Goal: Task Accomplishment & Management: Complete application form

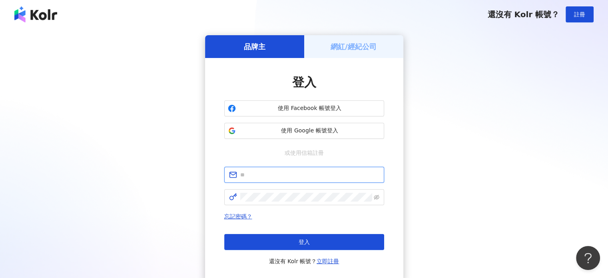
type input "**********"
click at [365, 42] on h5 "網紅/經紀公司" at bounding box center [354, 47] width 46 height 10
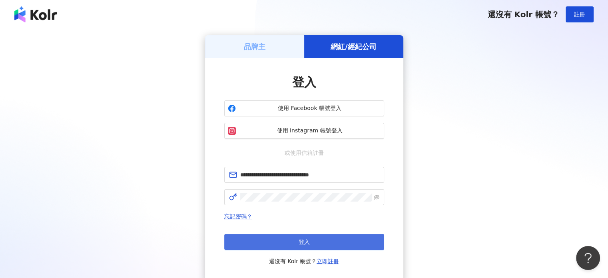
click at [296, 246] on button "登入" at bounding box center [304, 242] width 160 height 16
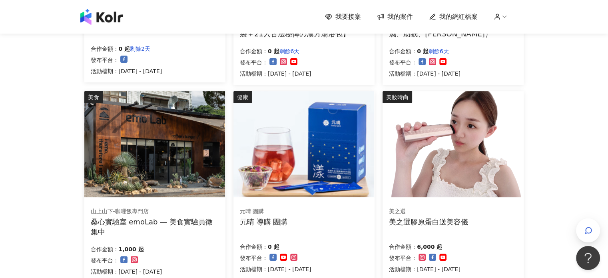
scroll to position [240, 0]
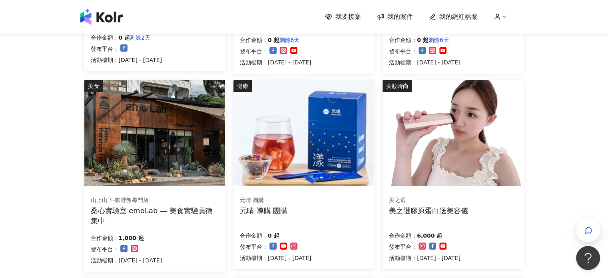
click at [484, 124] on img at bounding box center [453, 133] width 141 height 106
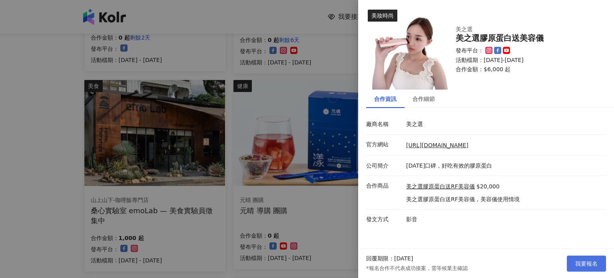
click at [590, 262] on span "我要報名" at bounding box center [587, 263] width 22 height 6
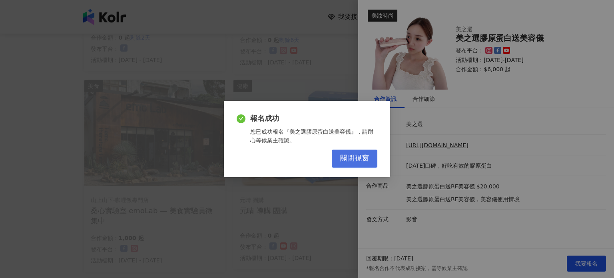
click at [361, 151] on button "關閉視窗" at bounding box center [355, 159] width 46 height 18
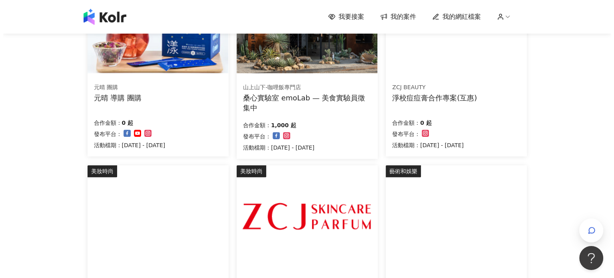
scroll to position [400, 0]
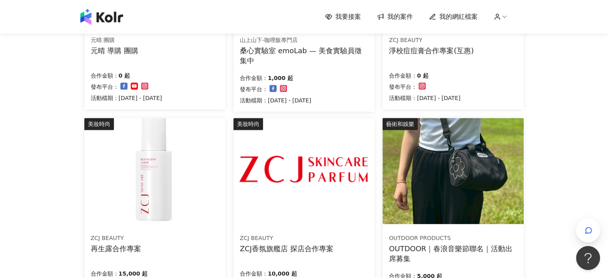
click at [304, 190] on img at bounding box center [304, 171] width 141 height 106
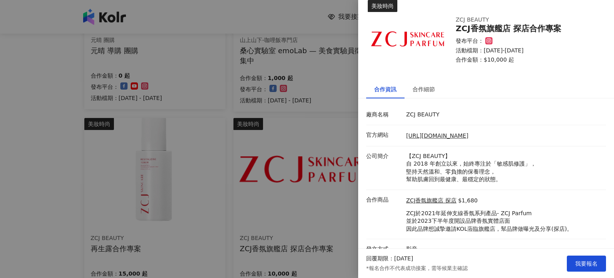
scroll to position [19, 0]
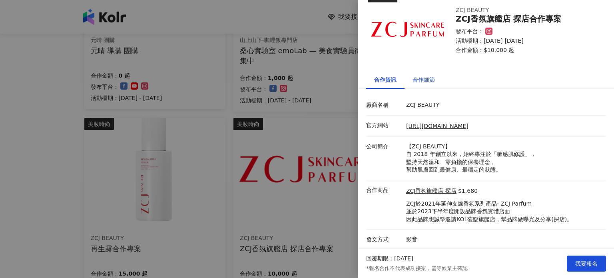
click at [415, 76] on div "合作細節" at bounding box center [424, 79] width 22 height 9
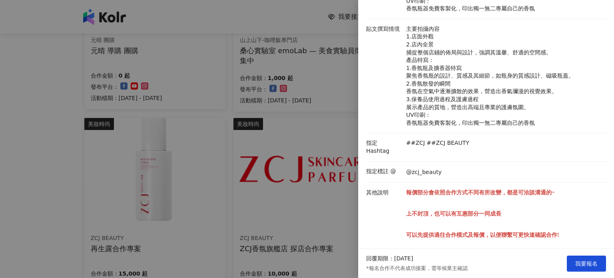
scroll to position [211, 0]
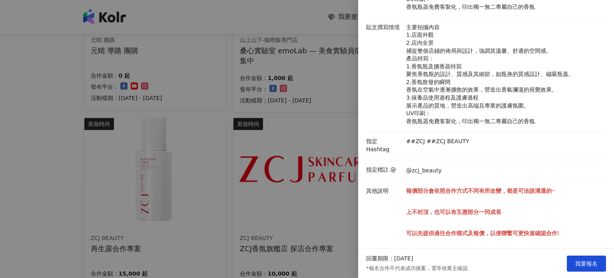
click at [322, 220] on div at bounding box center [307, 139] width 614 height 278
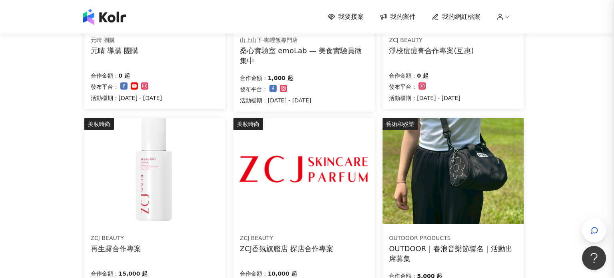
scroll to position [0, 0]
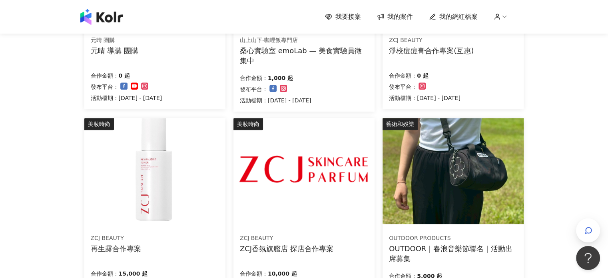
click at [135, 212] on img at bounding box center [154, 171] width 141 height 106
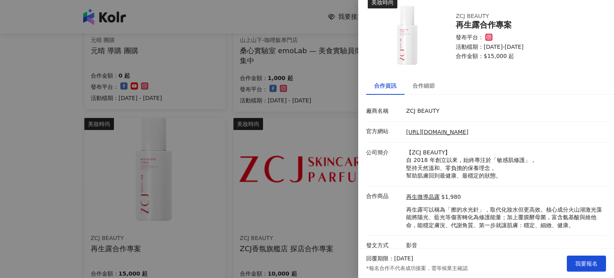
scroll to position [19, 0]
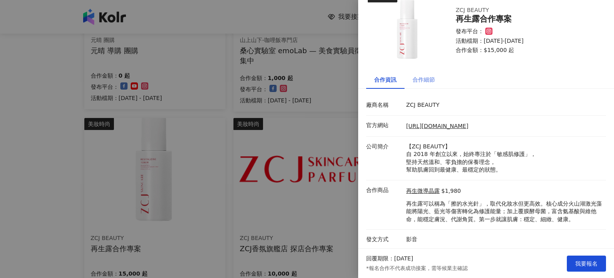
click at [420, 72] on div "合作細節" at bounding box center [424, 79] width 38 height 18
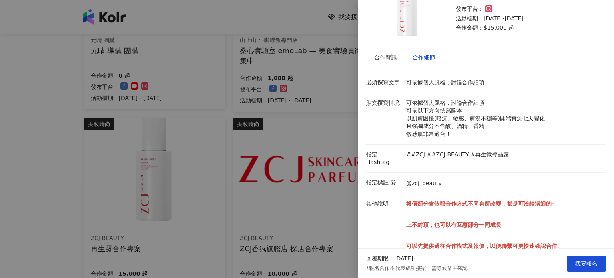
scroll to position [54, 0]
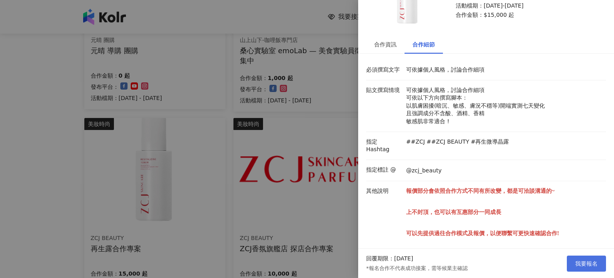
click at [574, 264] on button "我要報名" at bounding box center [586, 264] width 39 height 16
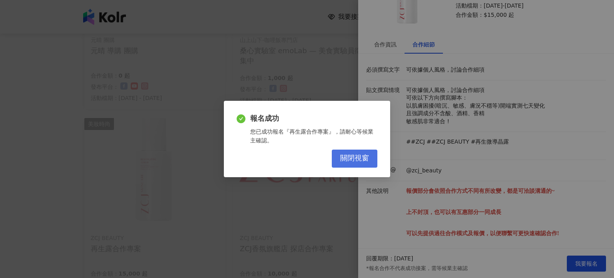
click at [361, 161] on span "關閉視窗" at bounding box center [354, 158] width 29 height 9
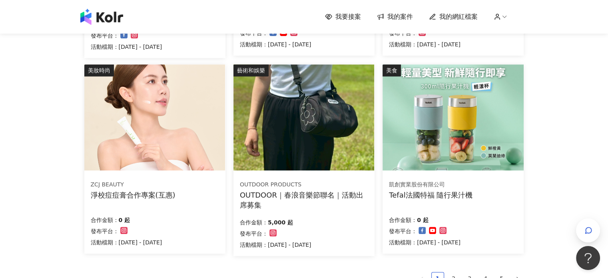
scroll to position [560, 0]
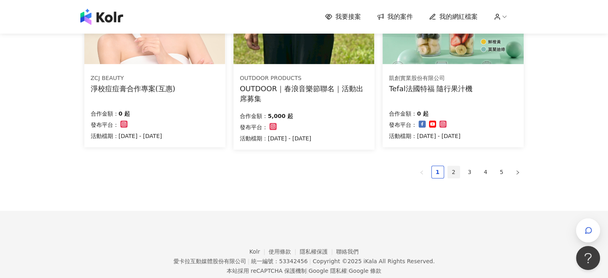
click at [456, 167] on link "2" at bounding box center [454, 172] width 12 height 12
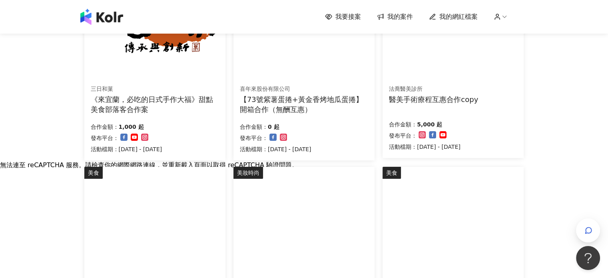
scroll to position [40, 0]
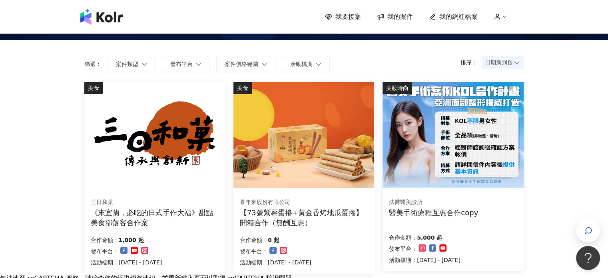
click at [204, 214] on div "《來宜蘭，必吃的日式手作大福》甜點美食部落客合作案" at bounding box center [155, 218] width 128 height 20
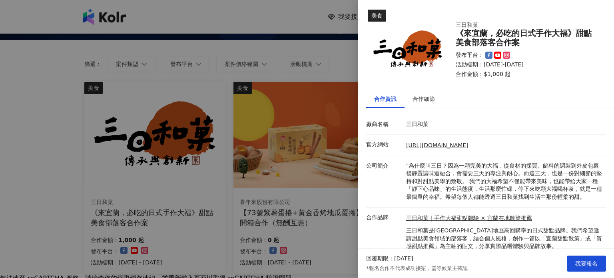
click at [323, 70] on div at bounding box center [307, 139] width 614 height 278
